Goal: Information Seeking & Learning: Learn about a topic

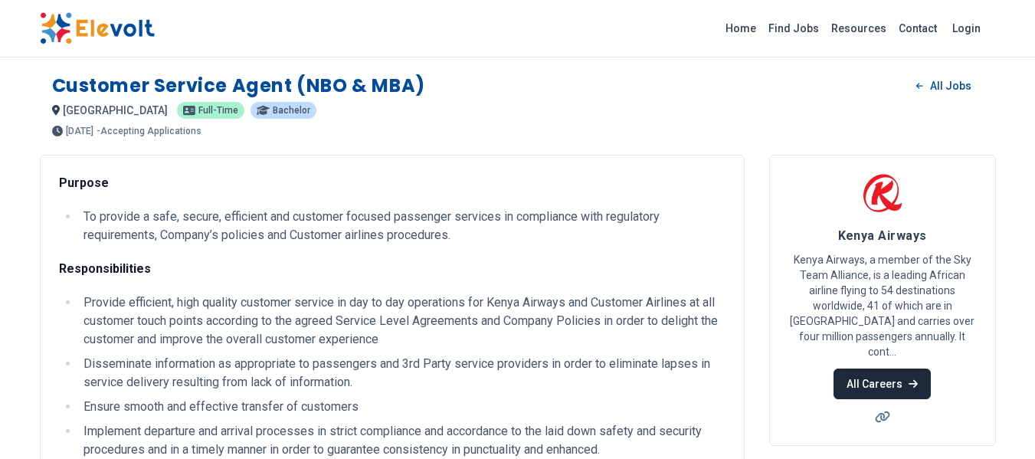
click at [876, 374] on link "All Careers" at bounding box center [882, 384] width 97 height 31
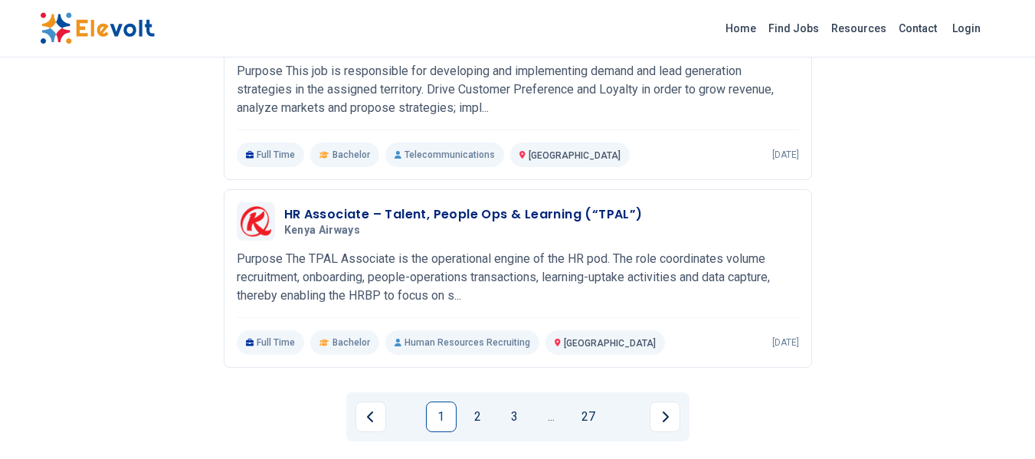
scroll to position [1792, 0]
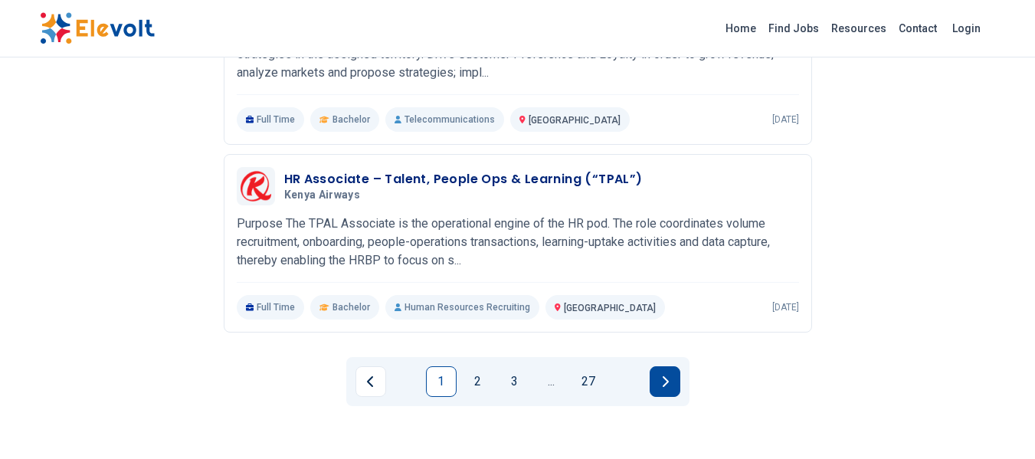
click at [659, 382] on button "Next page" at bounding box center [665, 381] width 31 height 31
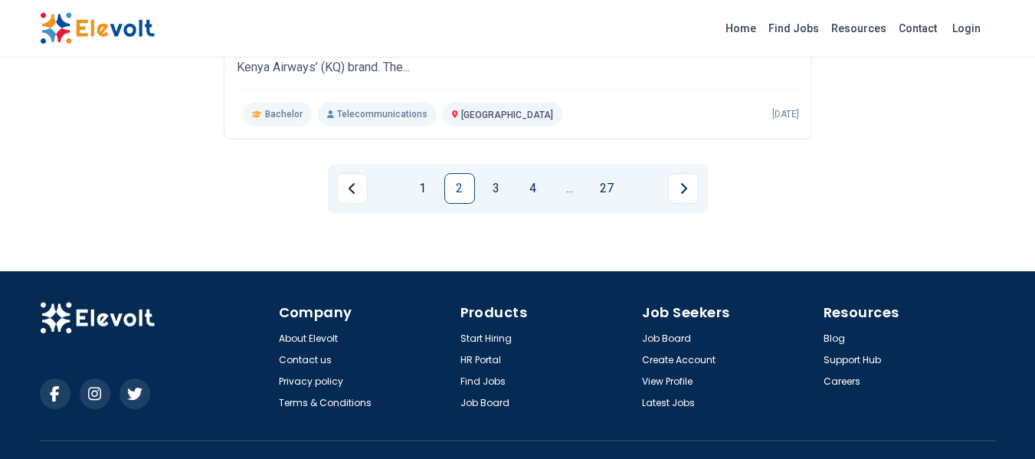
scroll to position [1986, 0]
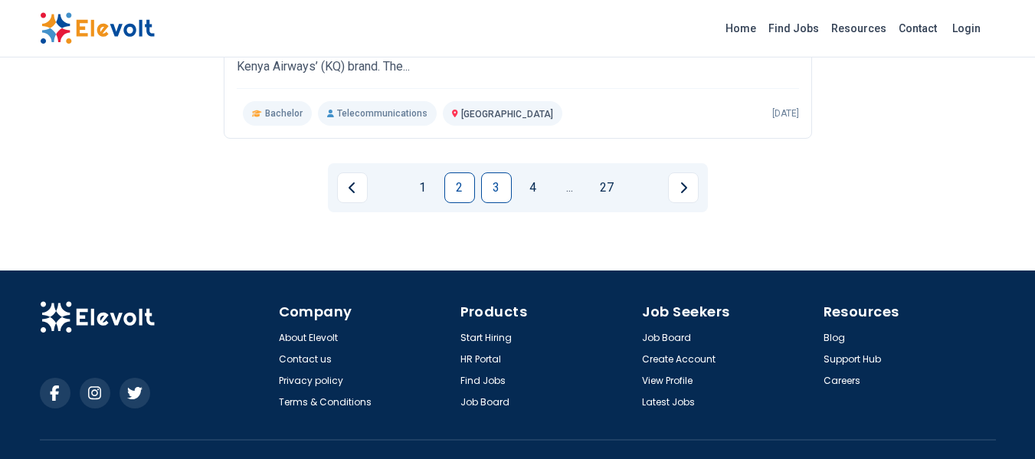
click at [497, 191] on link "3" at bounding box center [496, 187] width 31 height 31
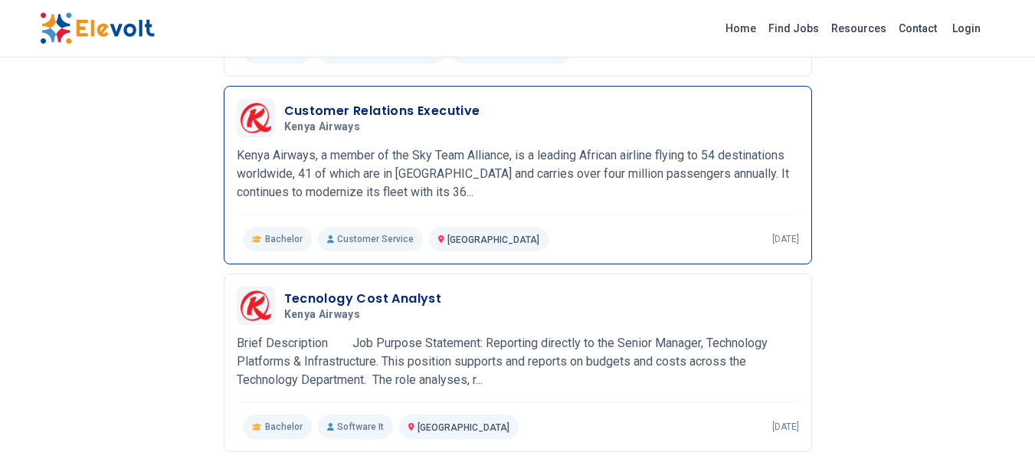
scroll to position [1108, 0]
click at [543, 177] on p "Kenya Airways, a member of the Sky Team Alliance, is a leading African airline …" at bounding box center [518, 174] width 563 height 55
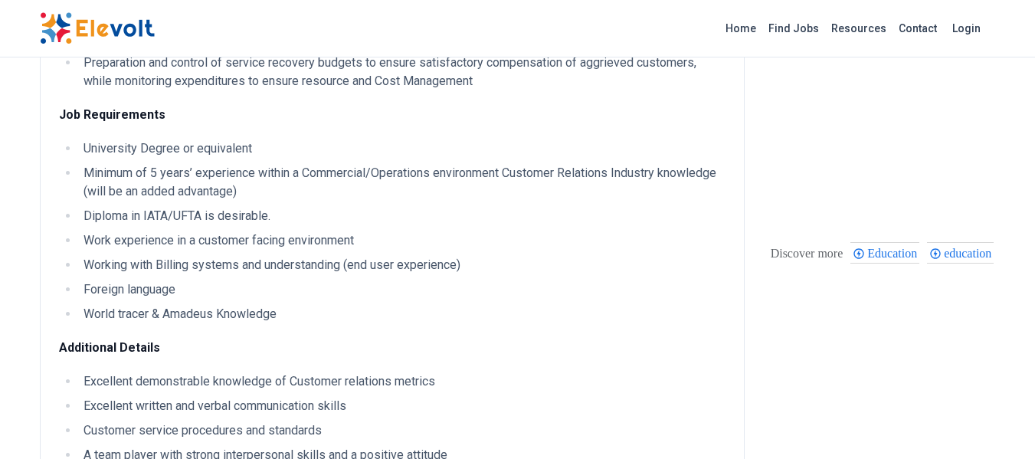
scroll to position [700, 0]
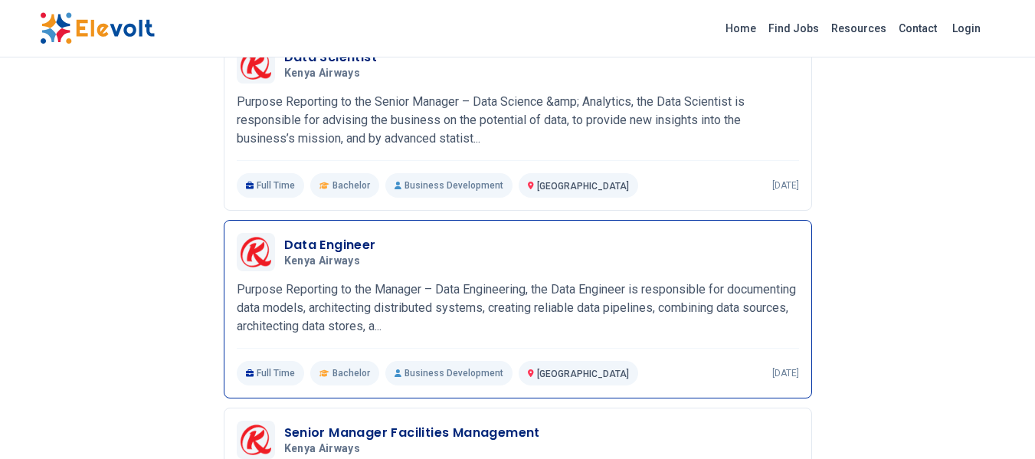
scroll to position [788, 0]
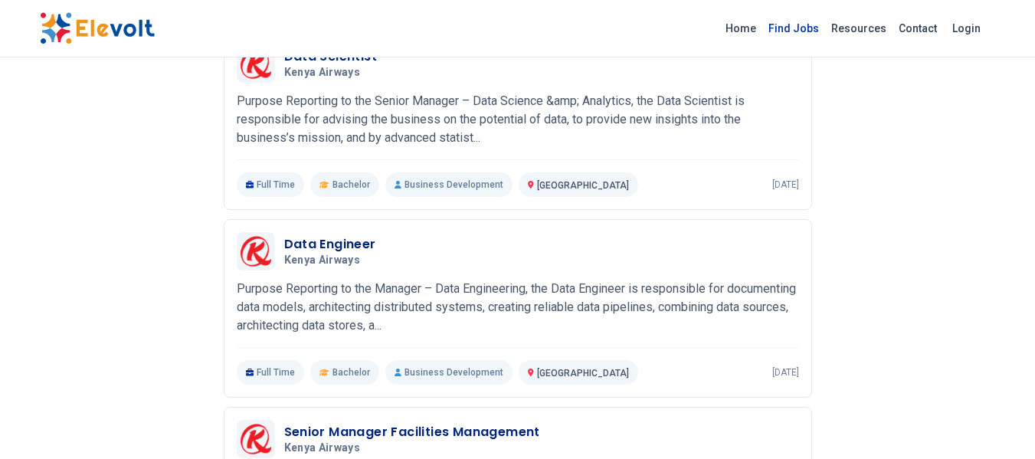
click at [796, 26] on link "Find Jobs" at bounding box center [794, 28] width 63 height 25
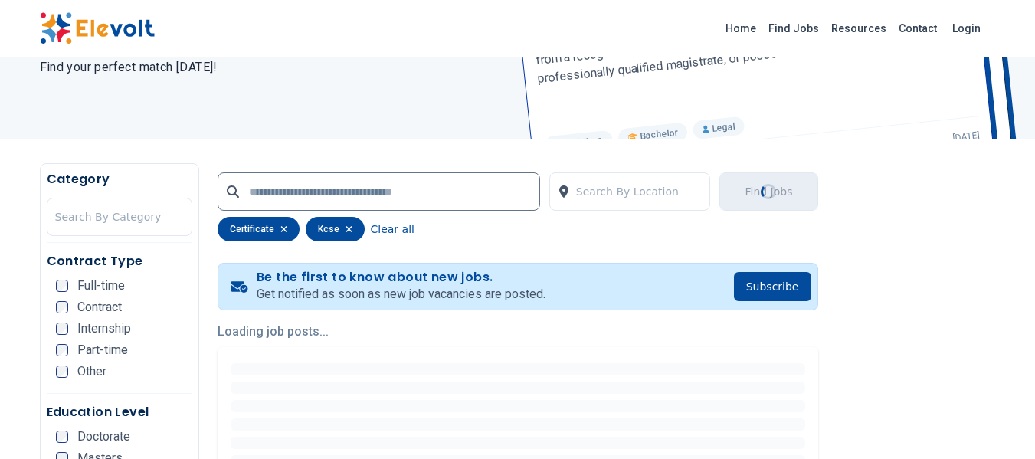
scroll to position [200, 0]
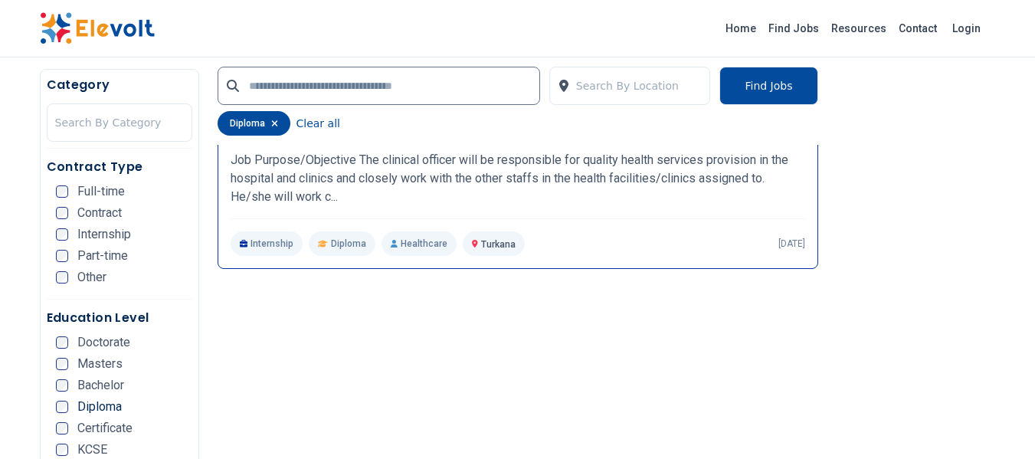
scroll to position [2072, 0]
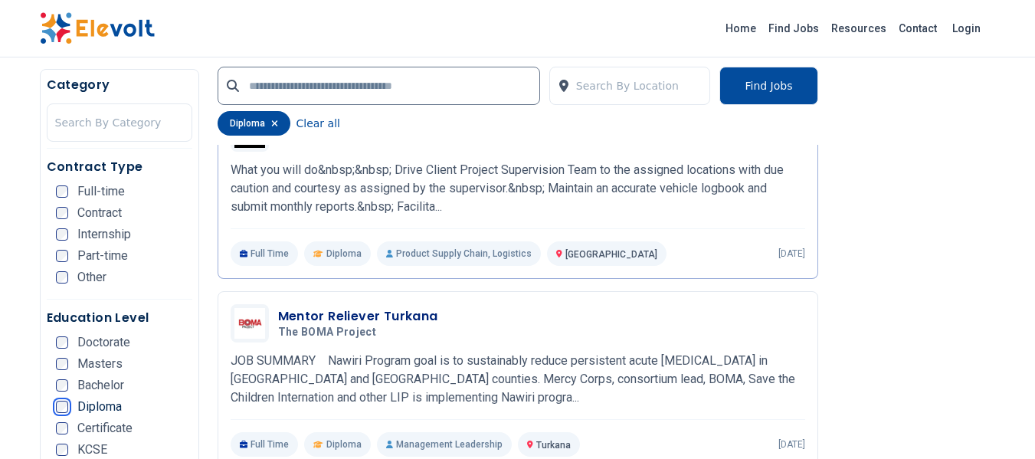
scroll to position [447, 0]
